Goal: Navigation & Orientation: Find specific page/section

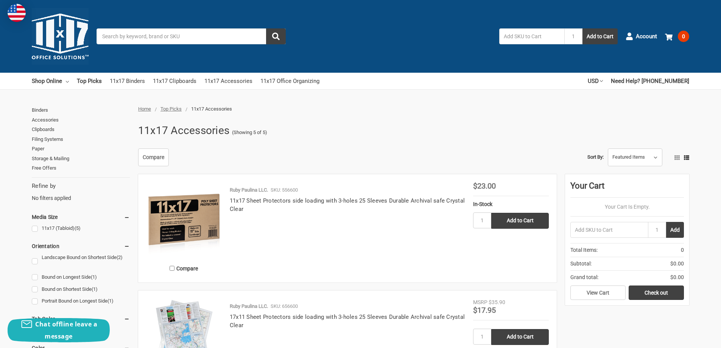
click at [64, 43] on img at bounding box center [60, 36] width 57 height 57
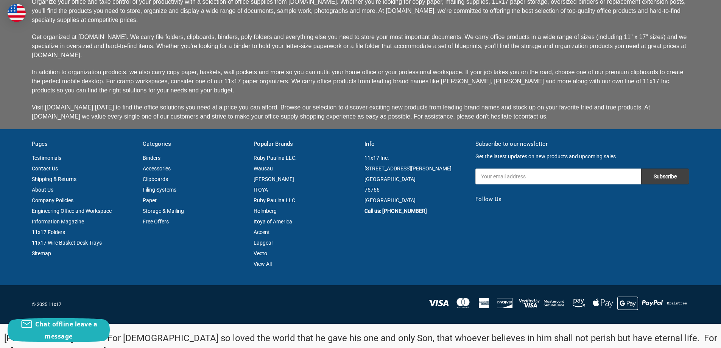
scroll to position [1847, 0]
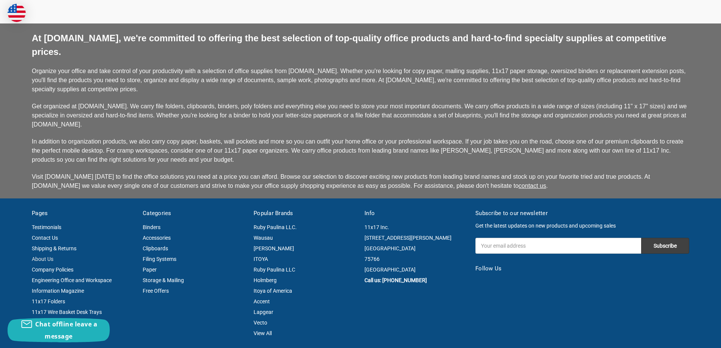
click at [45, 256] on link "About Us" at bounding box center [43, 259] width 22 height 6
